Goal: Understand process/instructions

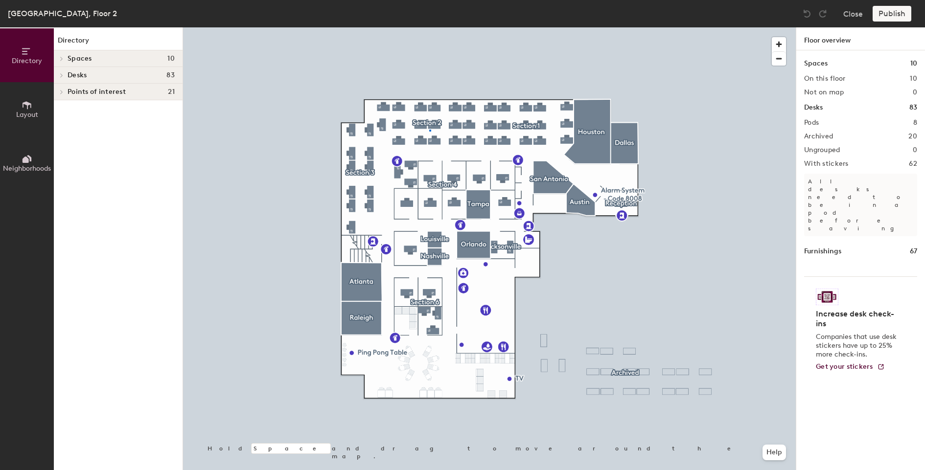
click at [429, 27] on div at bounding box center [489, 27] width 613 height 0
click at [63, 77] on icon at bounding box center [62, 75] width 4 height 5
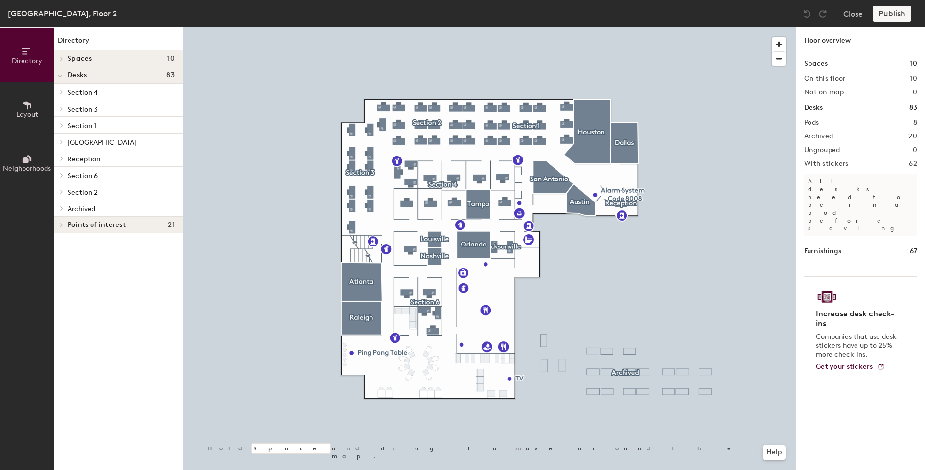
click at [86, 129] on span "Section 1" at bounding box center [82, 126] width 29 height 8
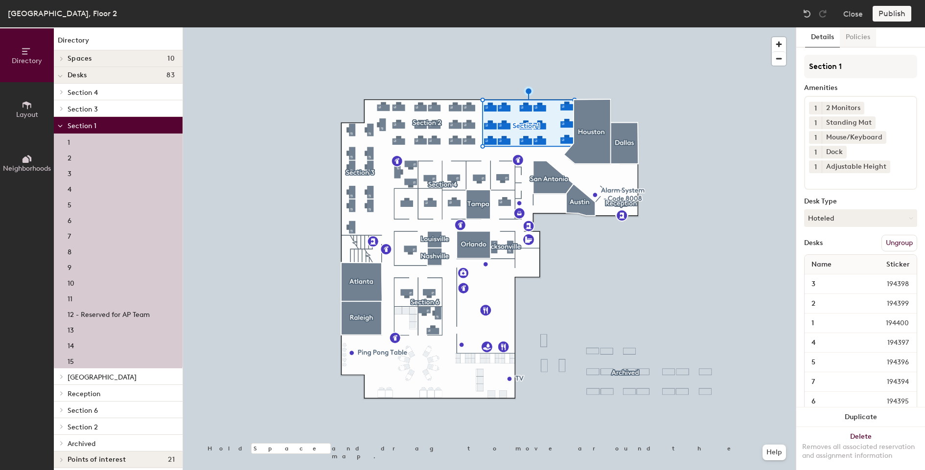
click at [852, 38] on button "Policies" at bounding box center [858, 37] width 36 height 20
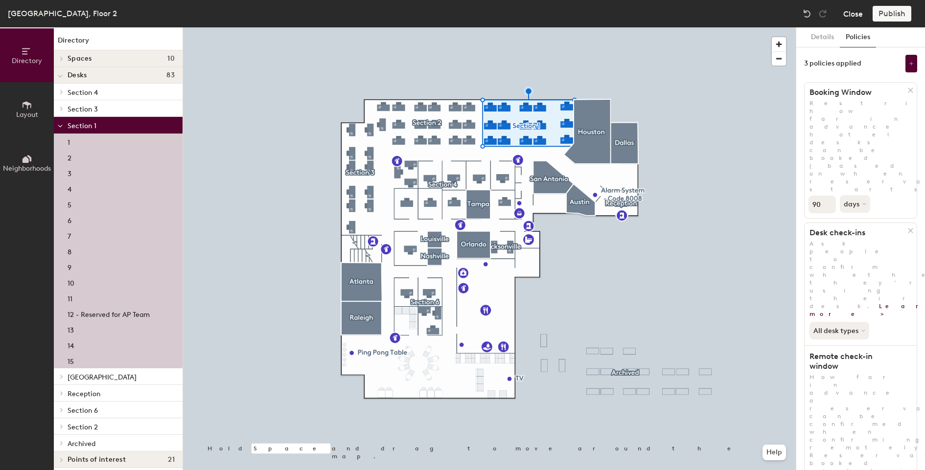
click at [851, 14] on button "Close" at bounding box center [853, 14] width 20 height 16
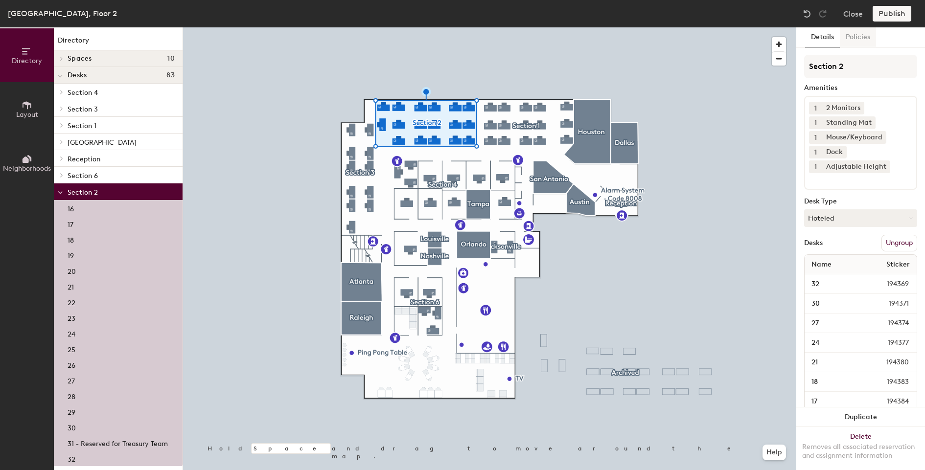
click at [861, 33] on button "Policies" at bounding box center [858, 37] width 36 height 20
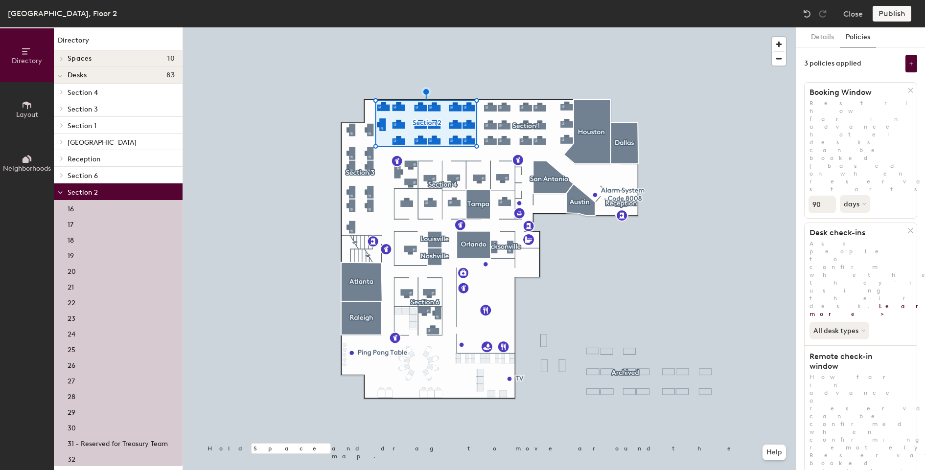
drag, startPoint x: 810, startPoint y: 320, endPoint x: 885, endPoint y: 323, distance: 75.4
click at [853, 10] on button "Close" at bounding box center [853, 14] width 20 height 16
